Goal: Information Seeking & Learning: Check status

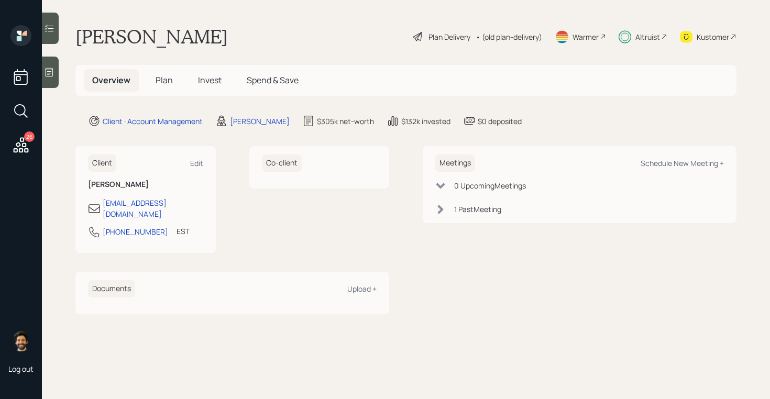
click at [48, 25] on icon at bounding box center [49, 28] width 10 height 10
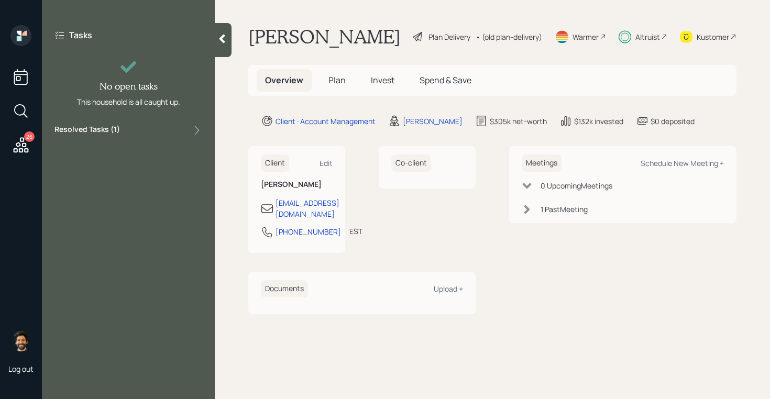
click at [116, 132] on label "Resolved Tasks ( 1 )" at bounding box center [86, 130] width 65 height 13
click at [222, 34] on icon at bounding box center [222, 39] width 10 height 10
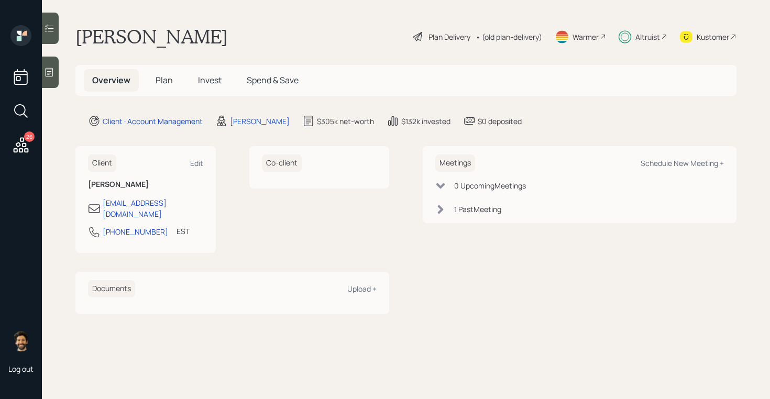
click at [18, 141] on icon at bounding box center [21, 145] width 19 height 19
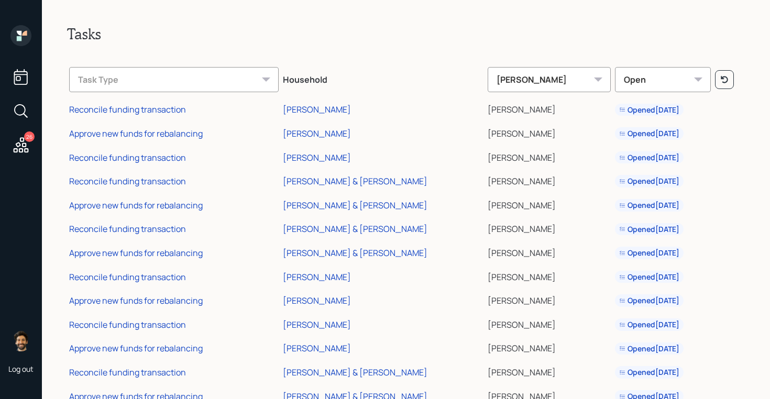
click at [19, 76] on icon at bounding box center [21, 77] width 14 height 16
click at [24, 33] on icon at bounding box center [24, 33] width 5 height 5
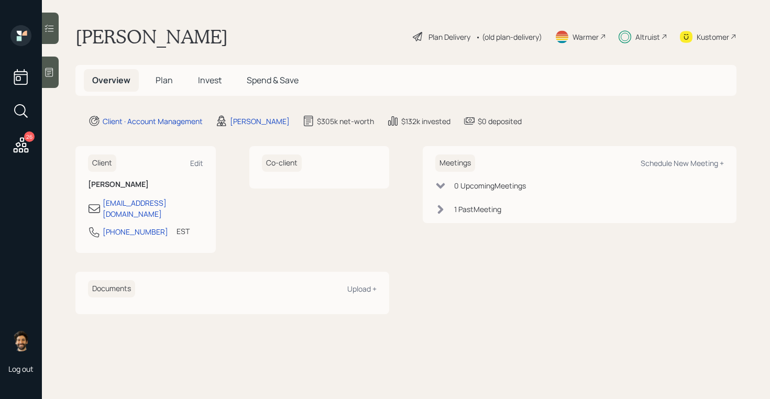
click at [207, 81] on span "Invest" at bounding box center [210, 80] width 24 height 12
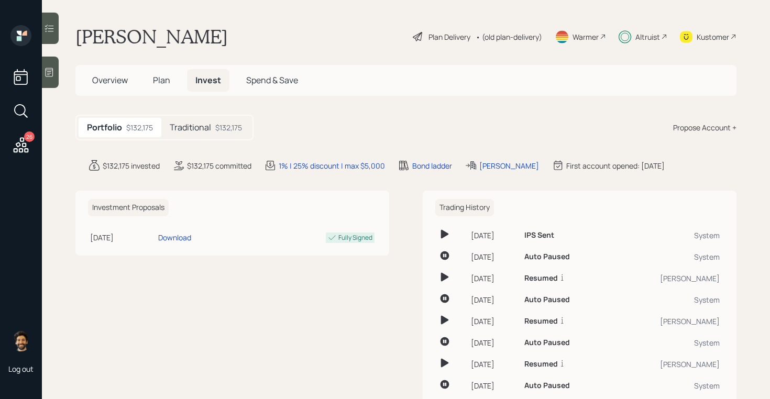
click at [216, 123] on div "$132,175" at bounding box center [228, 127] width 27 height 11
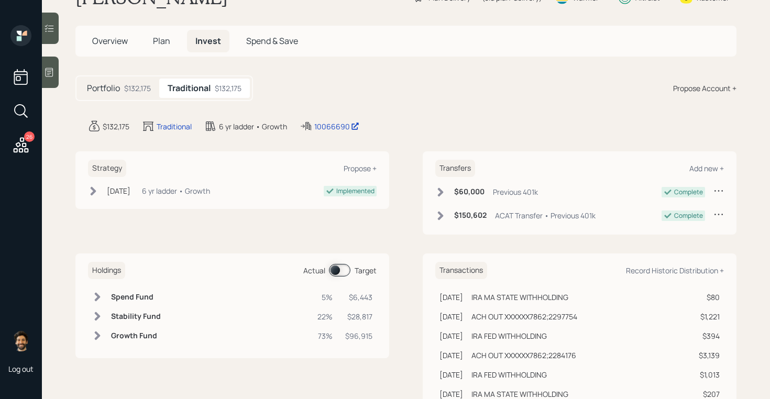
scroll to position [43, 0]
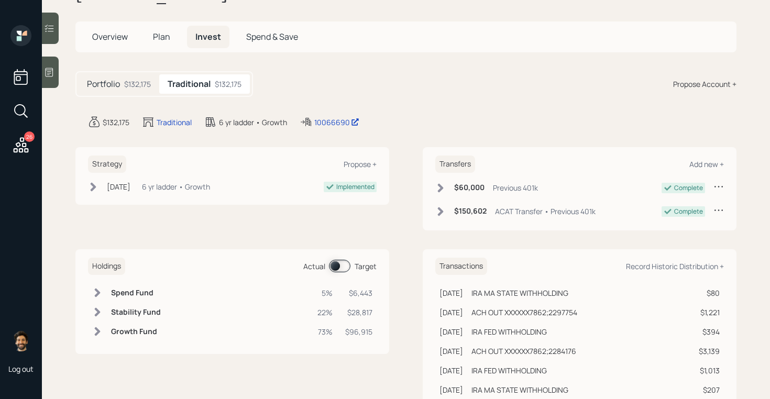
click at [336, 268] on span at bounding box center [339, 266] width 21 height 13
